Goal: Check status

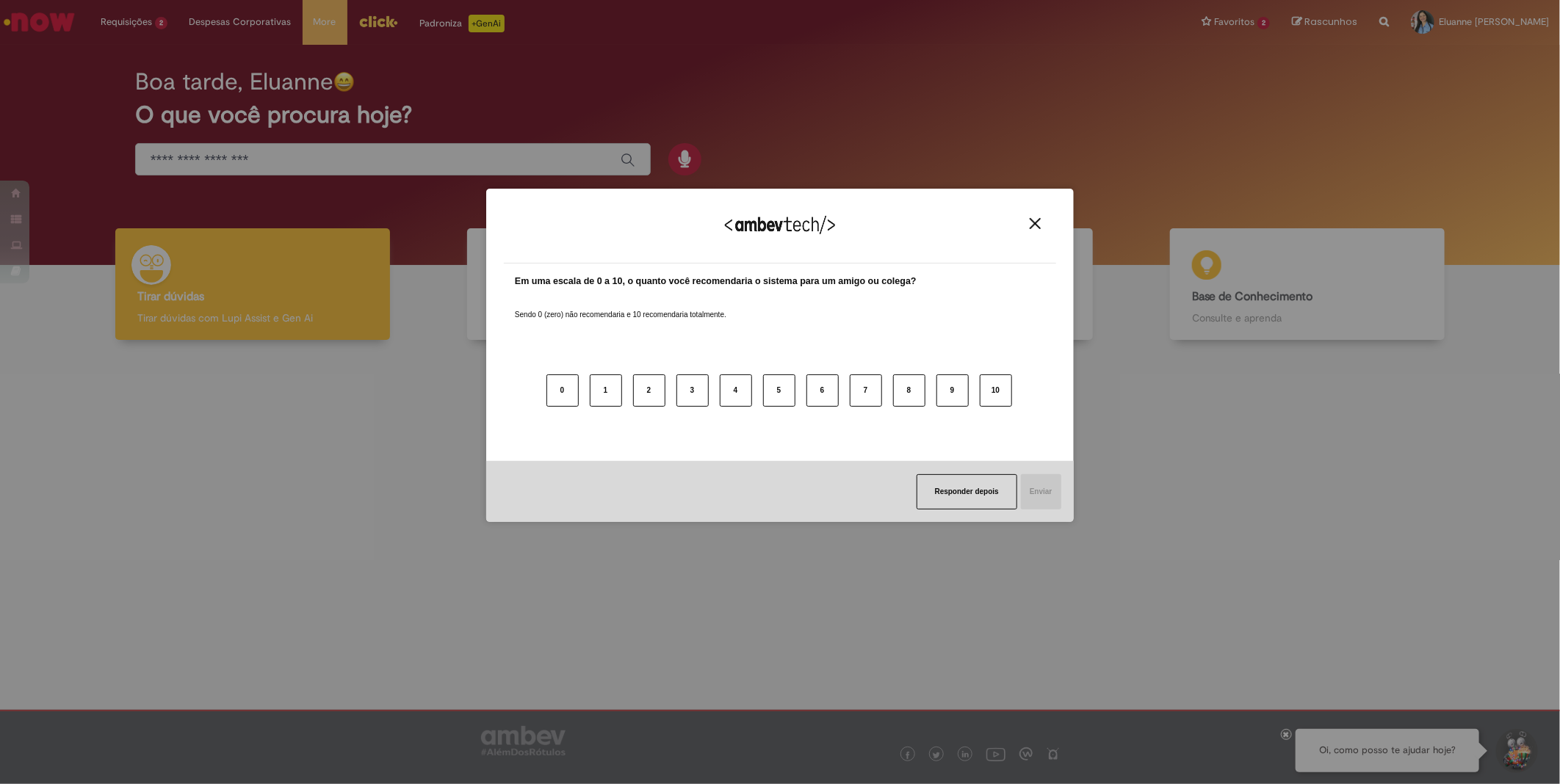
click at [156, 18] on div "Agradecemos seu feedback! Em uma escala de 0 a 10, o quanto você recomendaria o…" at bounding box center [780, 392] width 1560 height 784
click at [1033, 218] on img "Close" at bounding box center [1035, 223] width 11 height 11
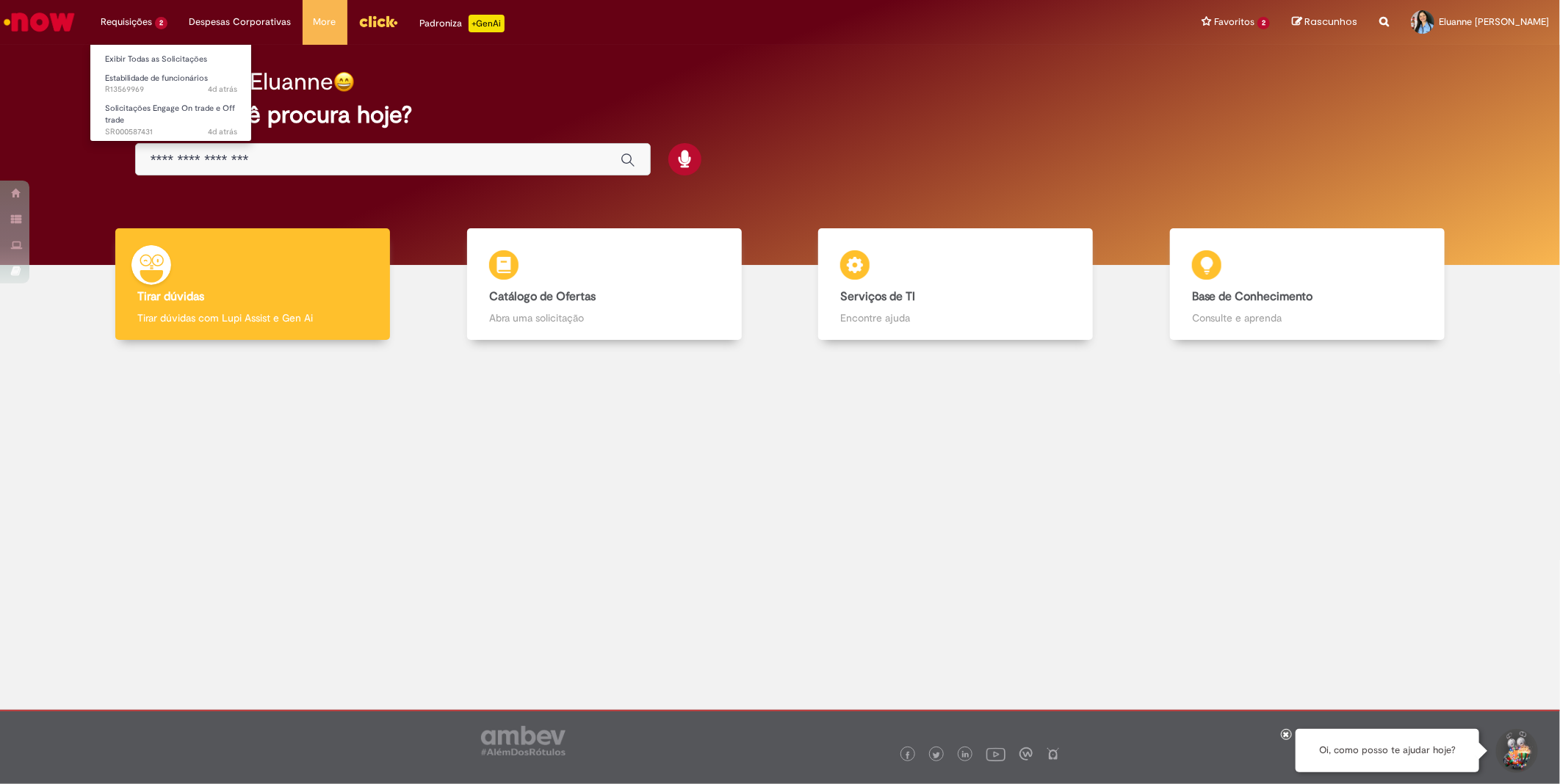
click at [147, 17] on li "Requisições 2 Exibir Todas as Solicitações Estabilidade de funcionários 4d atrá…" at bounding box center [134, 22] width 89 height 44
click at [147, 59] on link "Exibir Todas as Solicitações" at bounding box center [171, 59] width 162 height 16
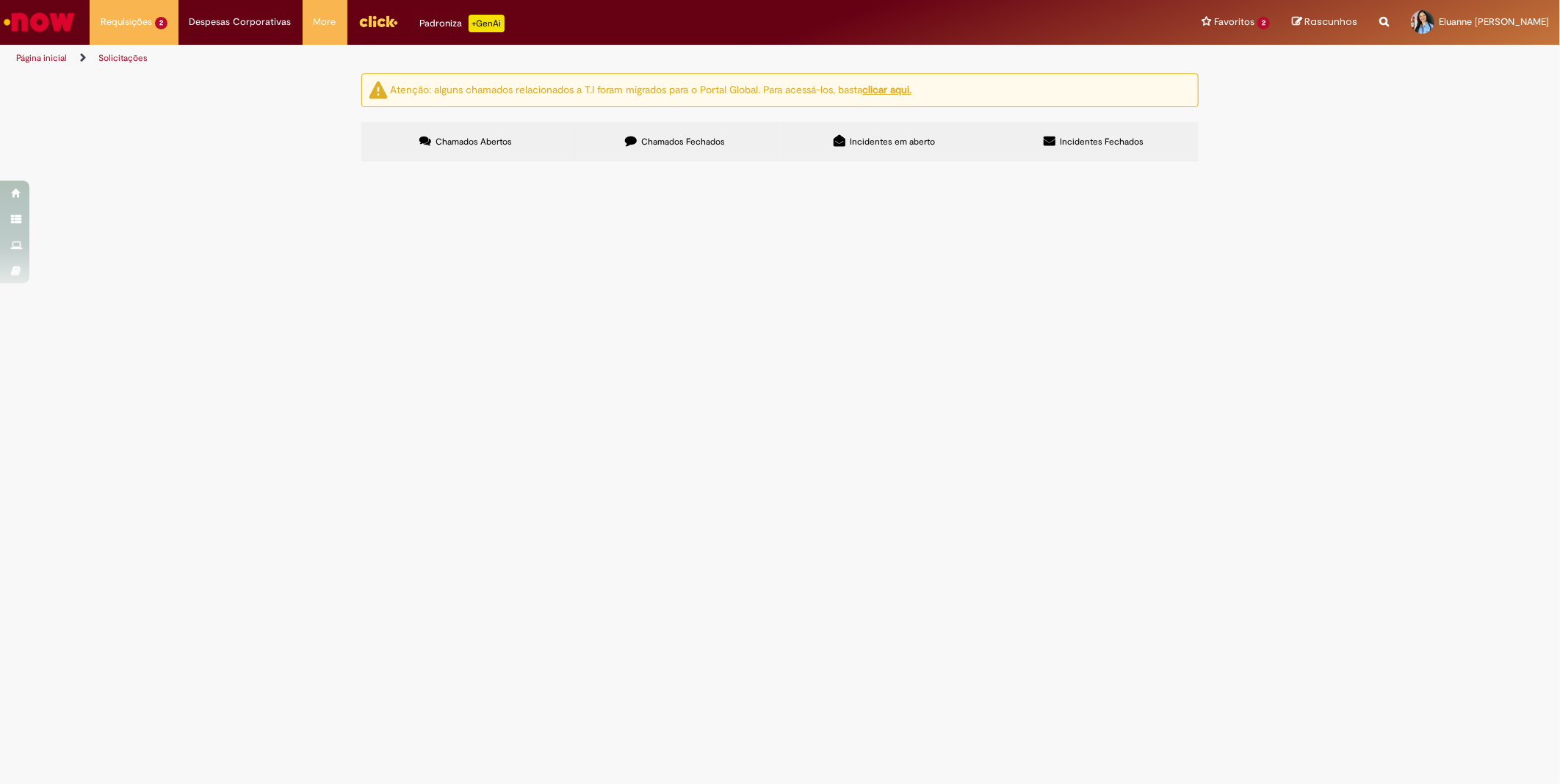
click at [709, 153] on label "Chamados Fechados" at bounding box center [675, 141] width 209 height 40
click at [496, 140] on span "Chamados Abertos" at bounding box center [474, 141] width 77 height 11
click at [0, 0] on td "R13569969" at bounding box center [0, 0] width 0 height 0
click at [0, 0] on span "R13569969" at bounding box center [0, 0] width 0 height 0
click at [701, 147] on span "Chamados Fechados" at bounding box center [684, 141] width 84 height 11
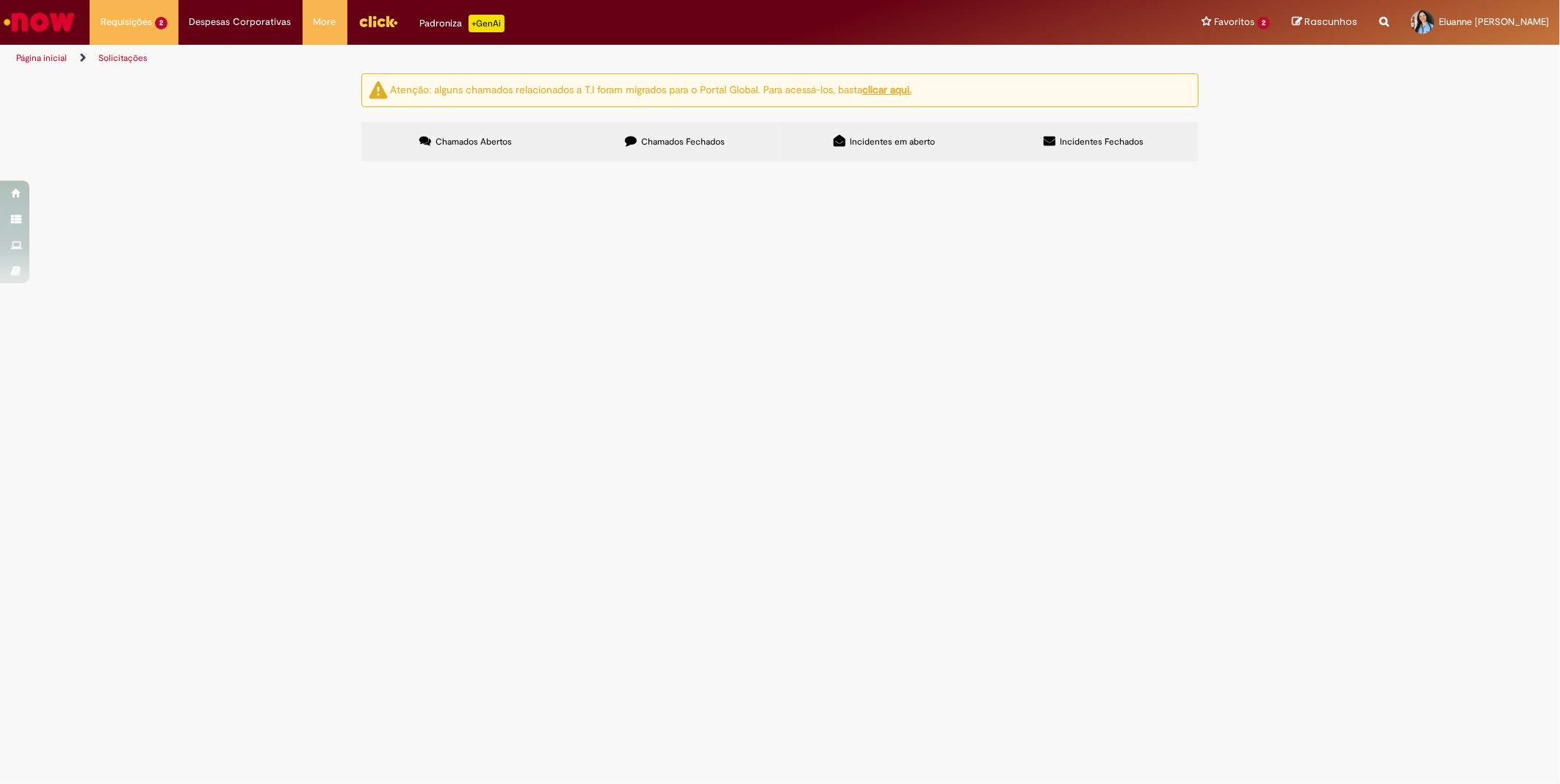
click at [1091, 141] on span "Incidentes Fechados" at bounding box center [1102, 141] width 84 height 11
click at [908, 148] on label "Incidentes em aberto" at bounding box center [884, 141] width 209 height 40
